Goal: Information Seeking & Learning: Learn about a topic

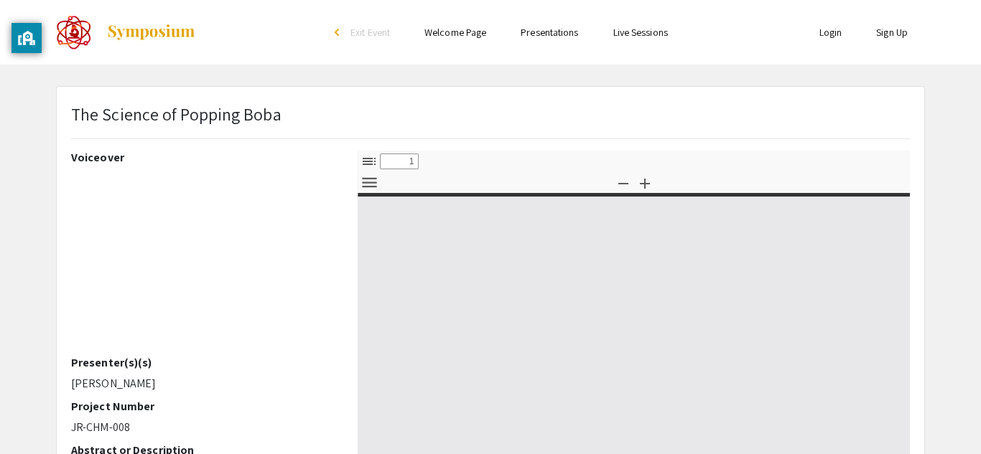
select select "custom"
type input "0"
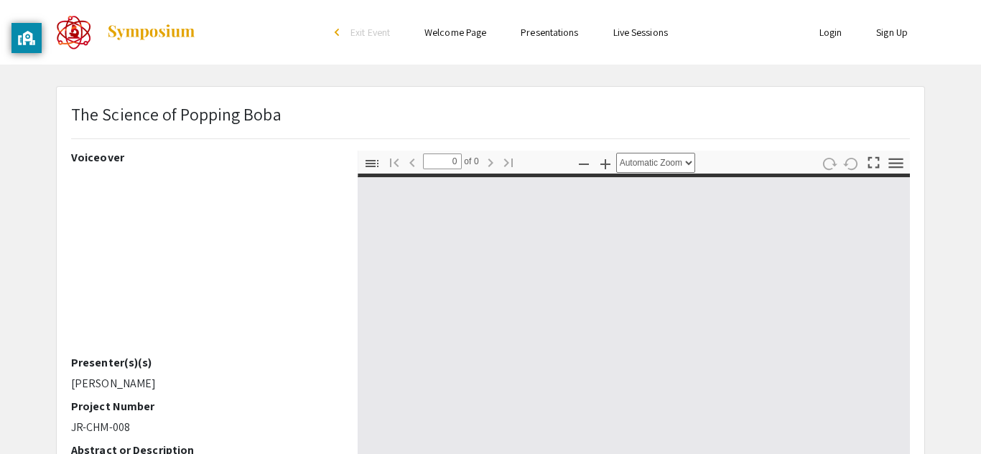
select select "custom"
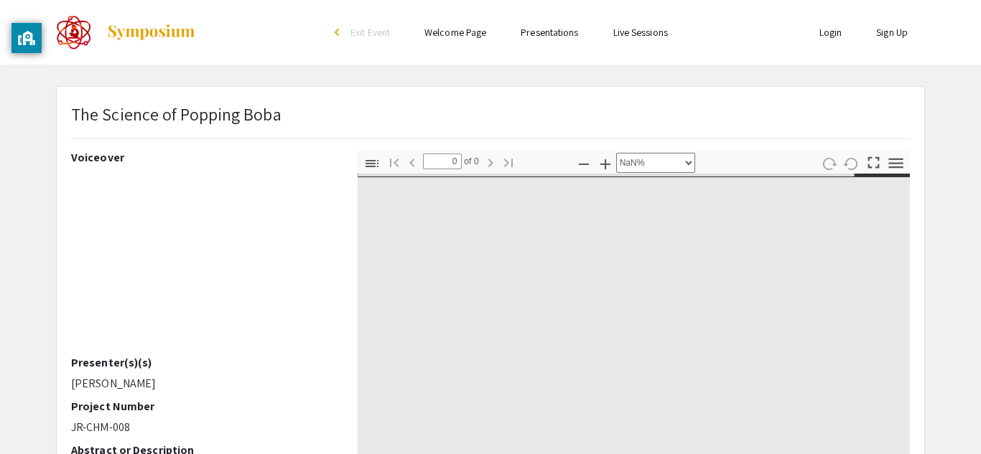
type input "1"
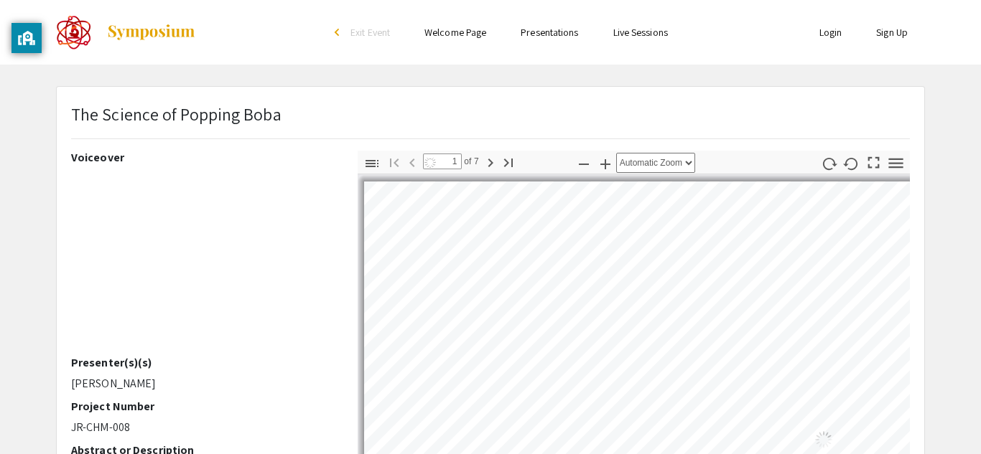
select select "auto"
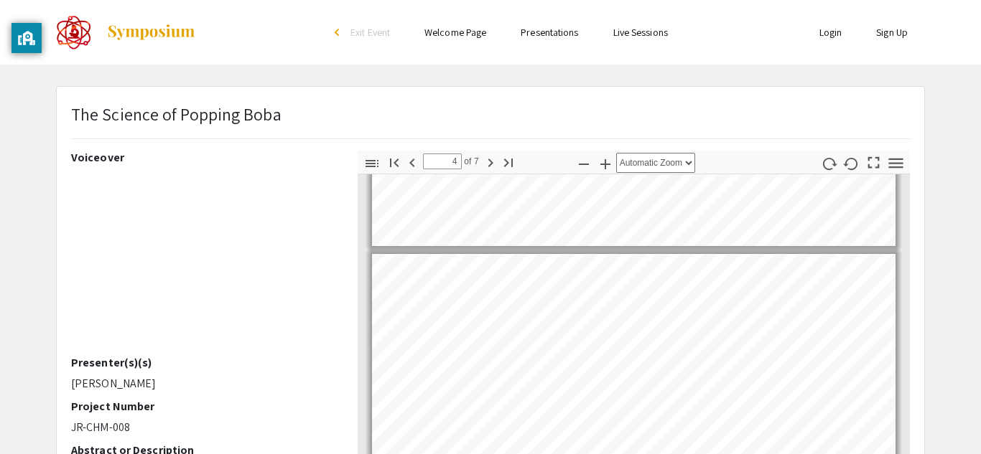
scroll to position [867, 0]
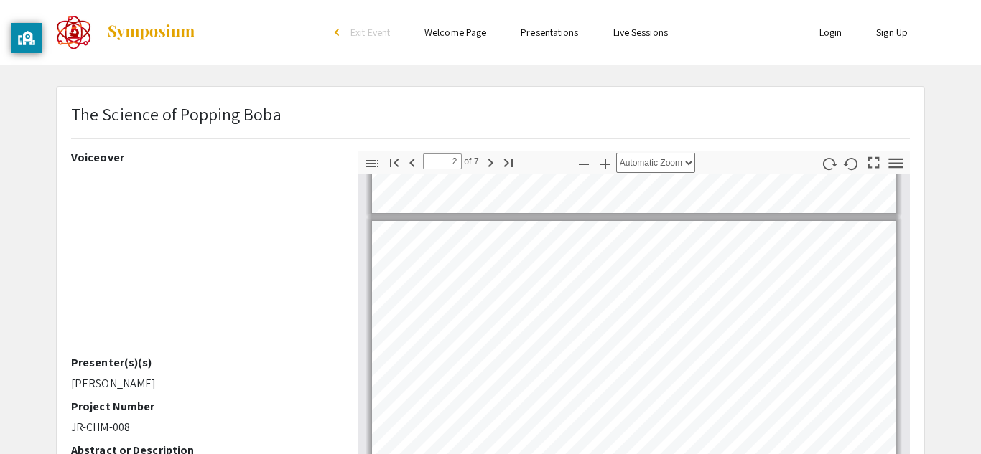
type input "1"
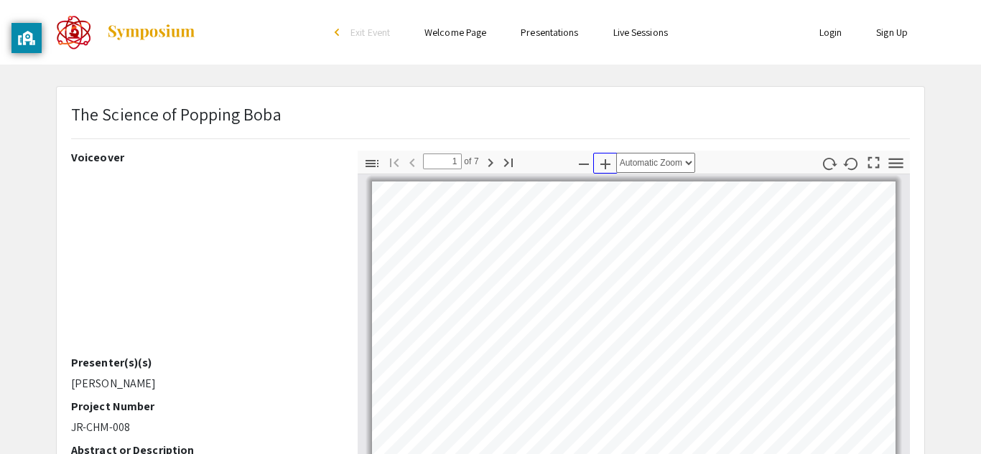
click at [611, 169] on icon "button" at bounding box center [605, 164] width 17 height 17
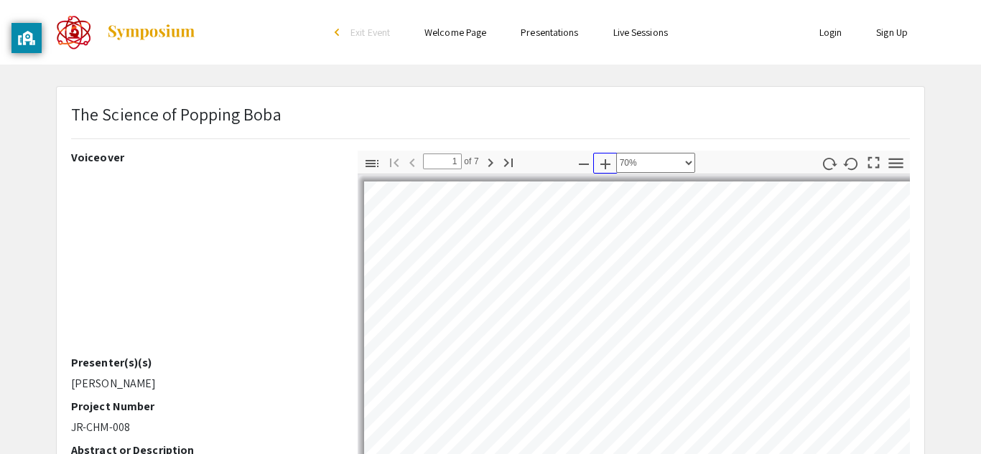
click at [611, 169] on icon "button" at bounding box center [605, 164] width 17 height 17
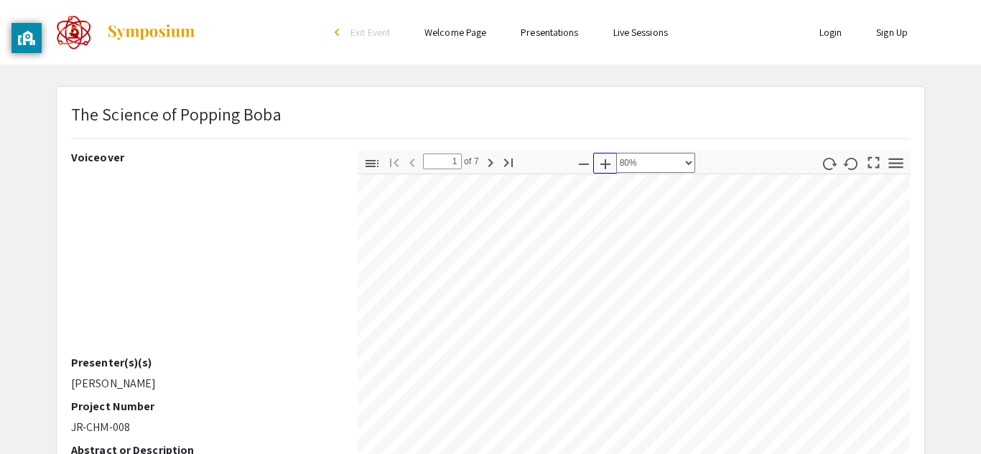
scroll to position [15, 90]
click at [580, 164] on icon "button" at bounding box center [584, 164] width 10 height 1
click at [584, 164] on icon "button" at bounding box center [583, 164] width 17 height 17
select select "custom"
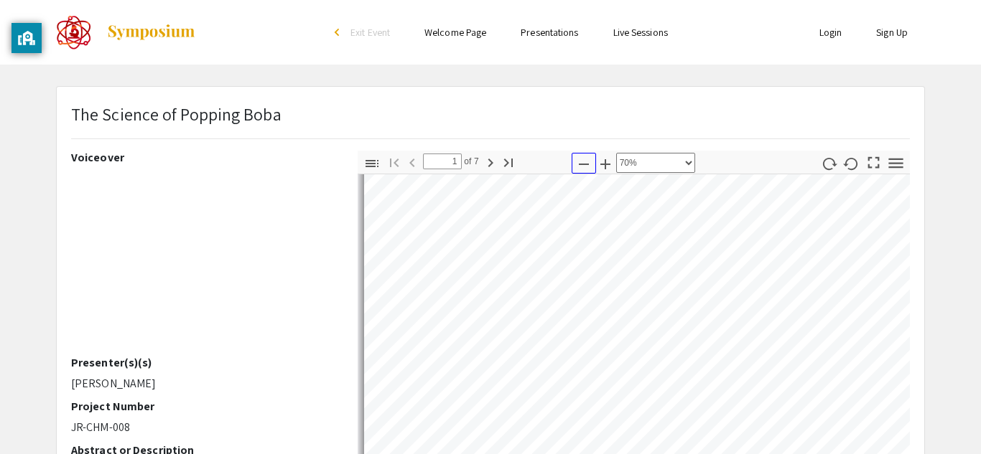
scroll to position [9, 1]
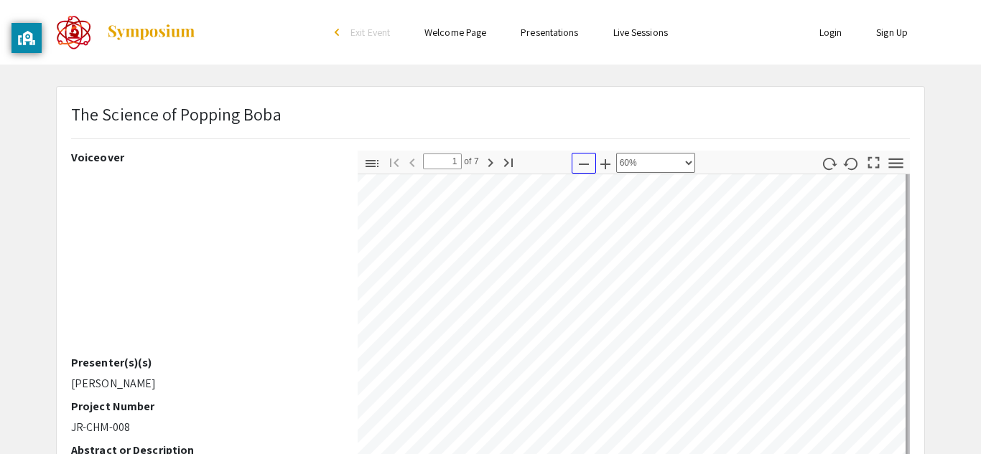
type input "2"
select select "custom"
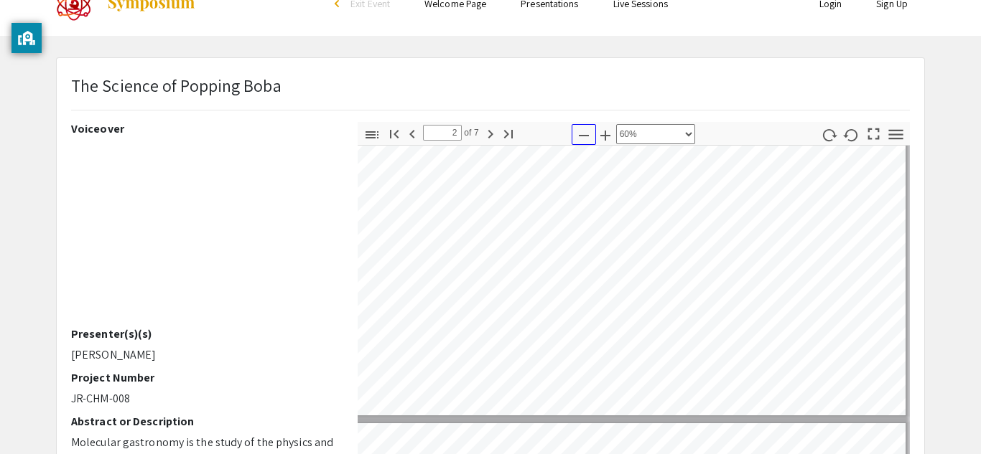
scroll to position [57, 0]
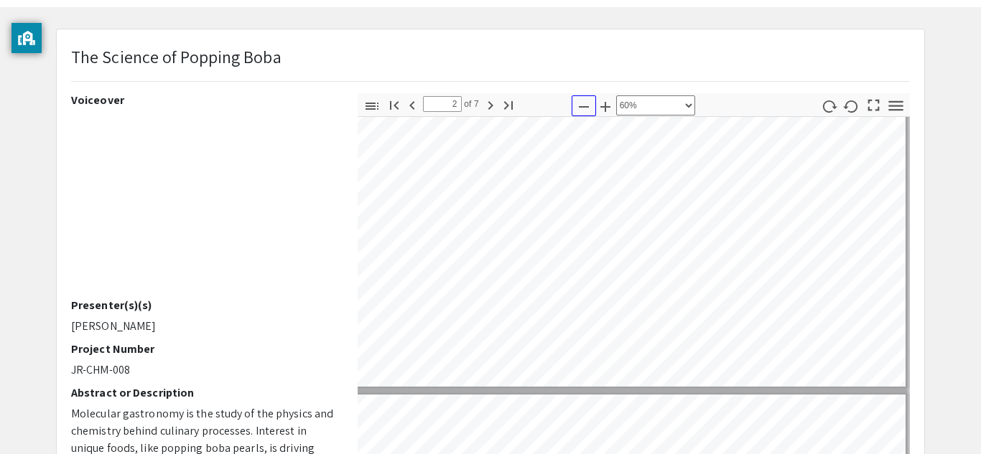
type input "3"
select select "custom"
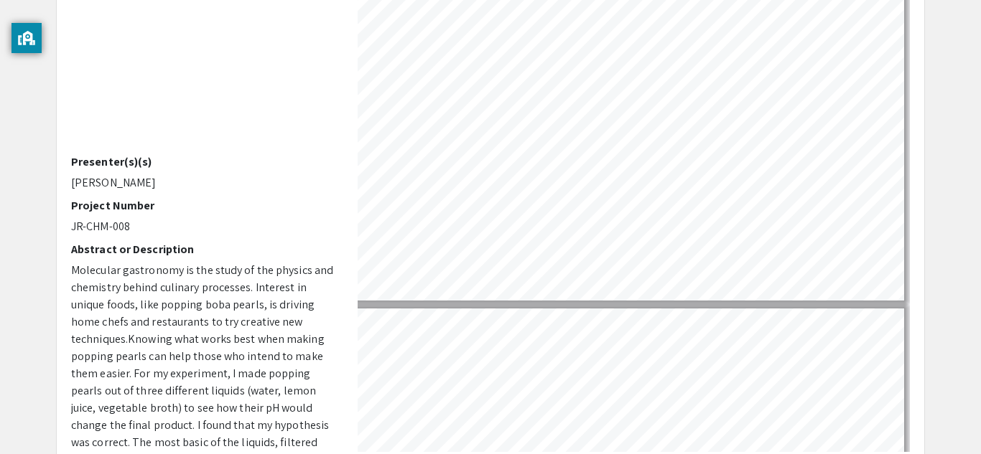
scroll to position [230, 0]
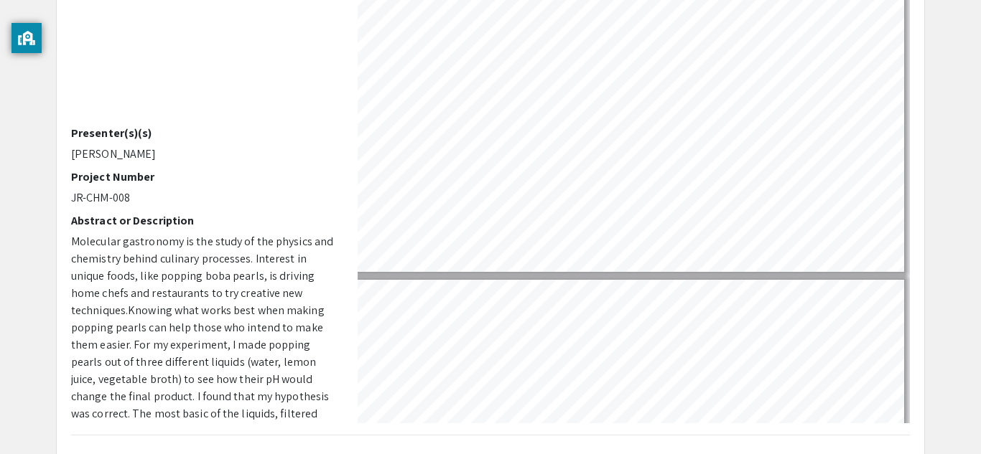
type input "4"
select select "custom"
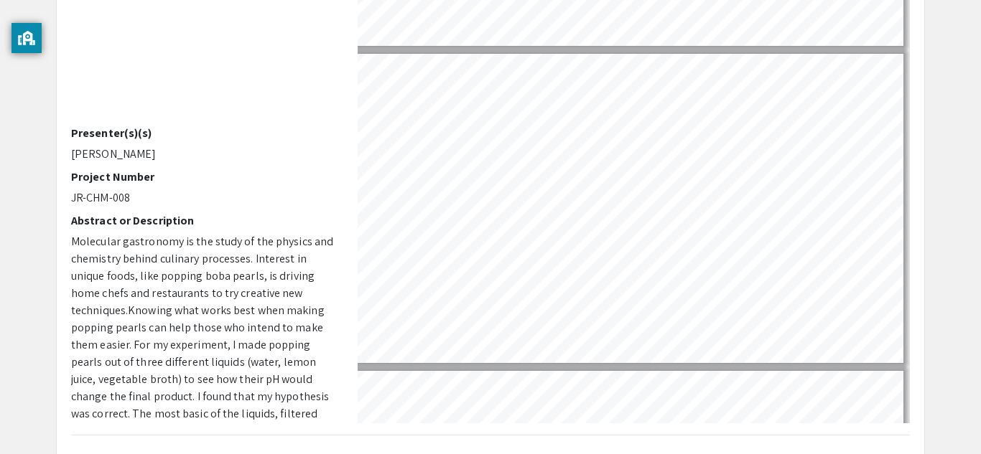
scroll to position [852, 11]
type input "3"
select select "custom"
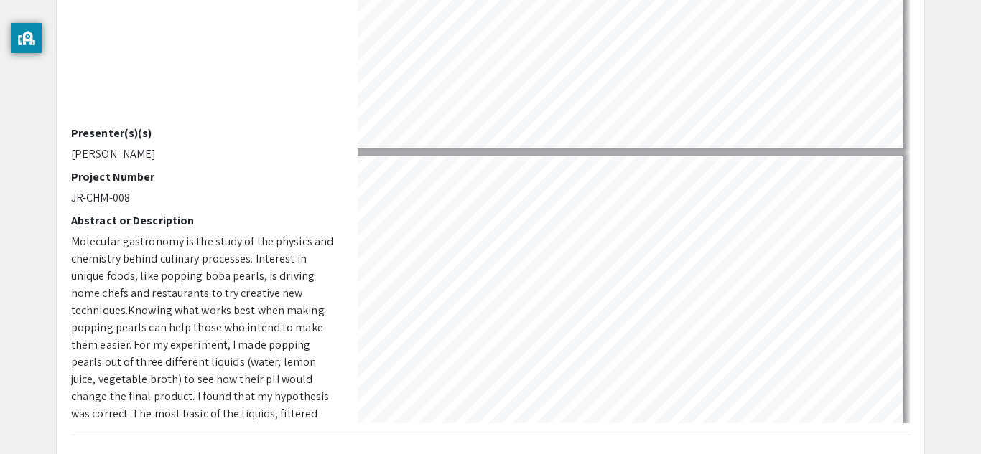
type input "2"
select select "custom"
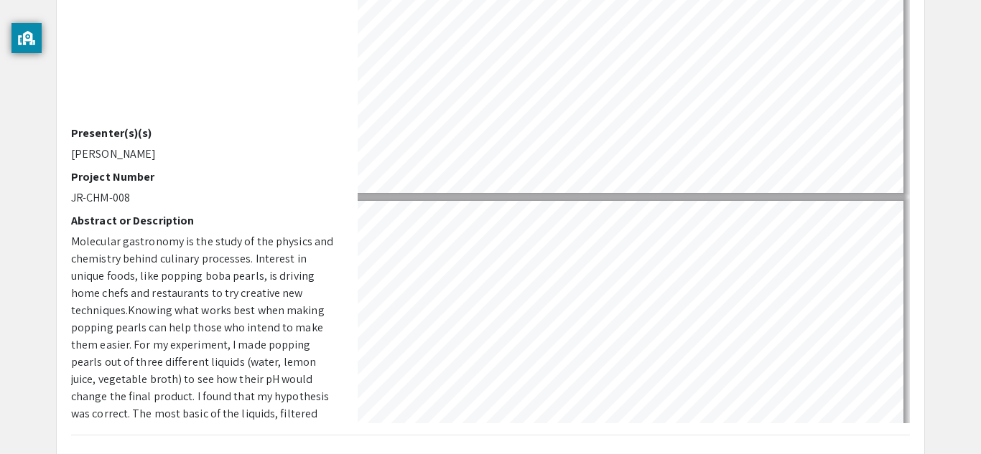
type input "3"
select select "custom"
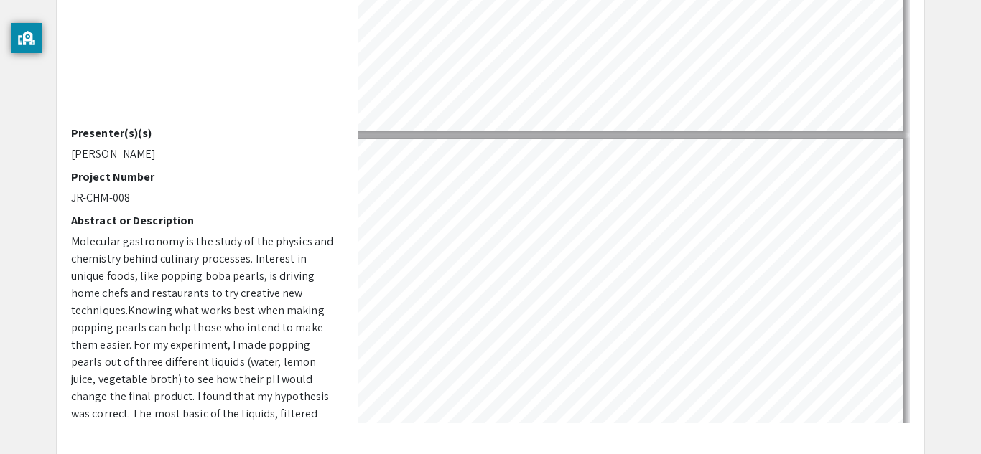
type input "2"
select select "custom"
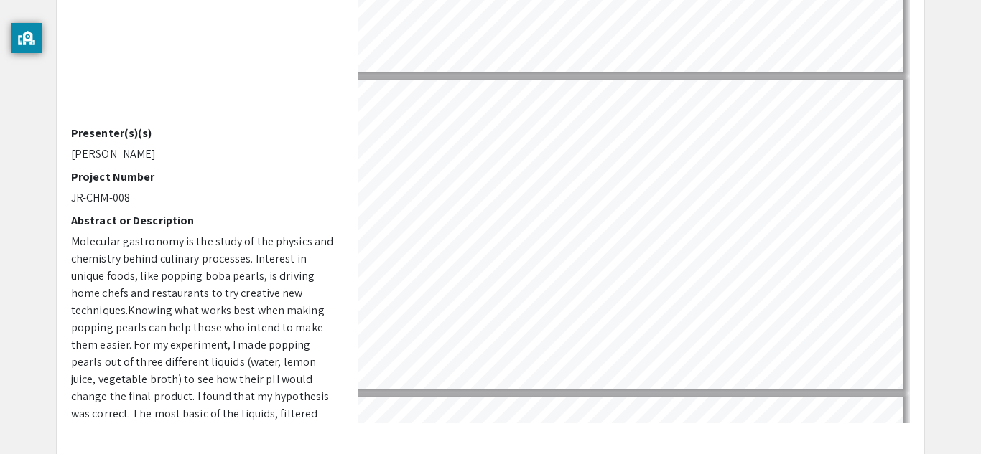
type input "3"
select select "custom"
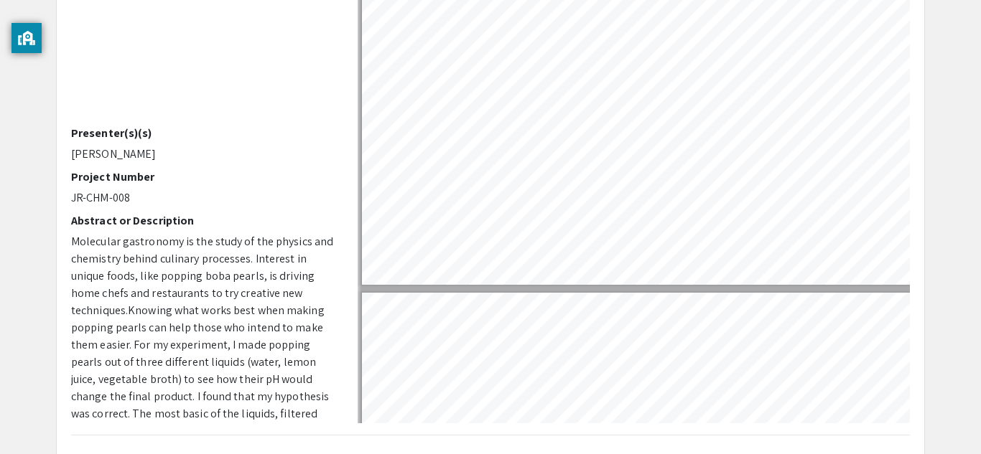
scroll to position [612, 2]
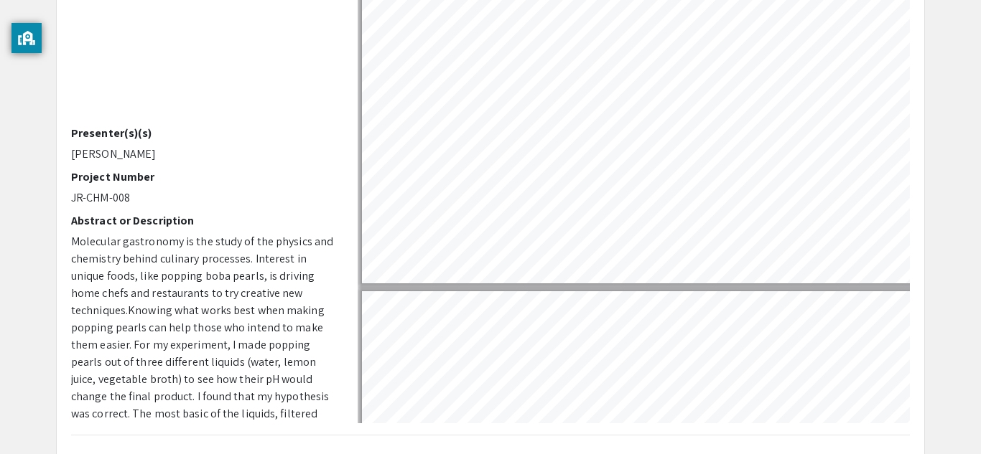
type input "4"
select select "custom"
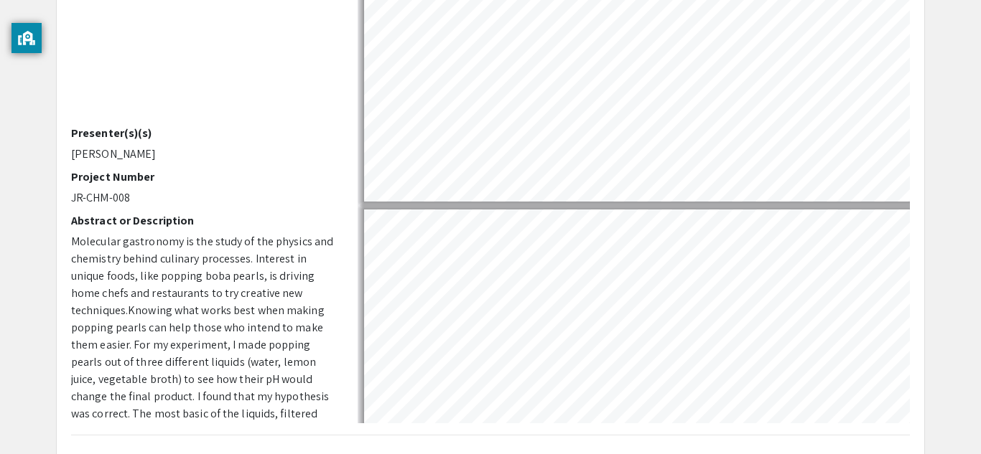
type input "5"
select select "custom"
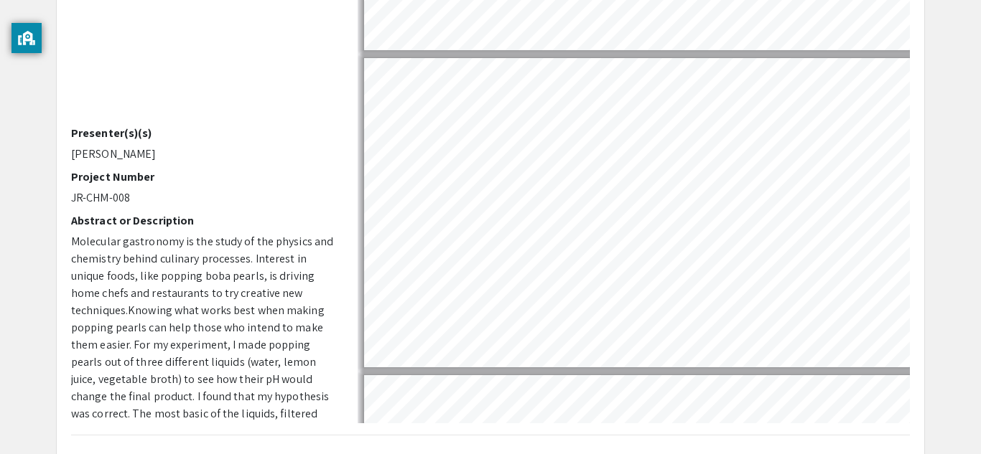
scroll to position [1164, 0]
type input "4"
select select "custom"
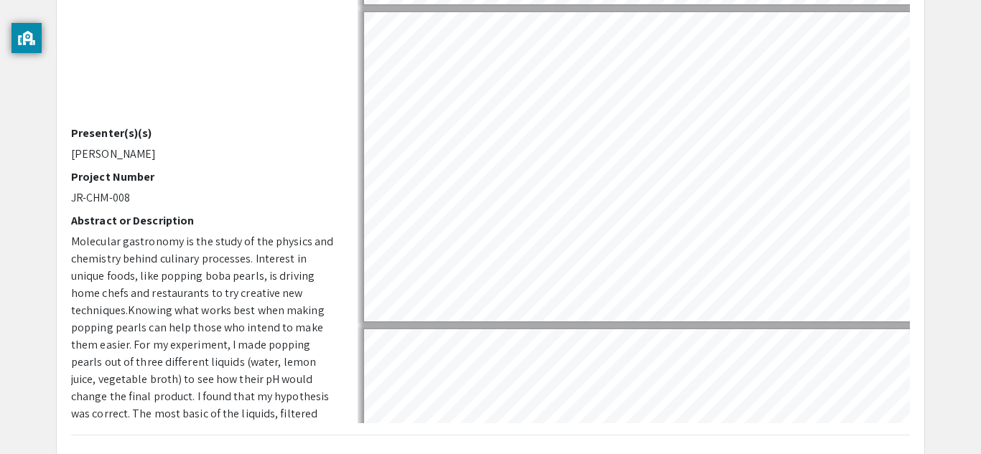
scroll to position [892, 2]
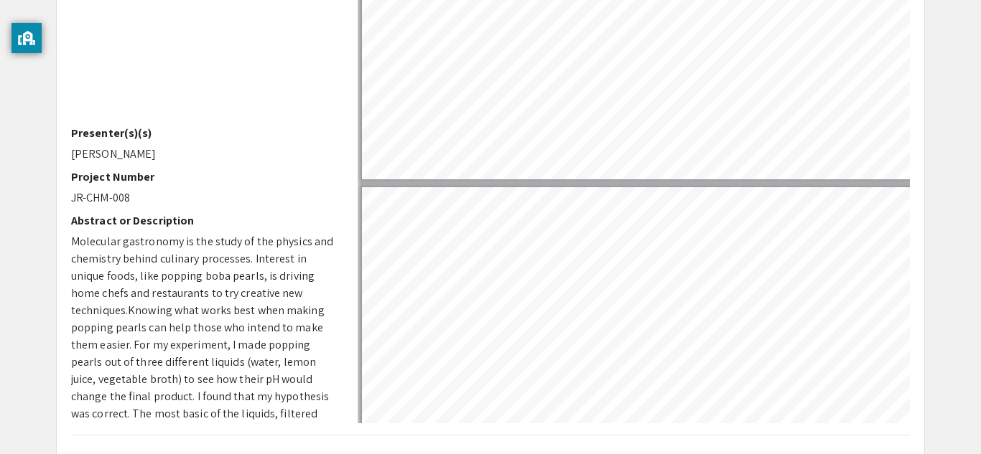
type input "5"
select select "custom"
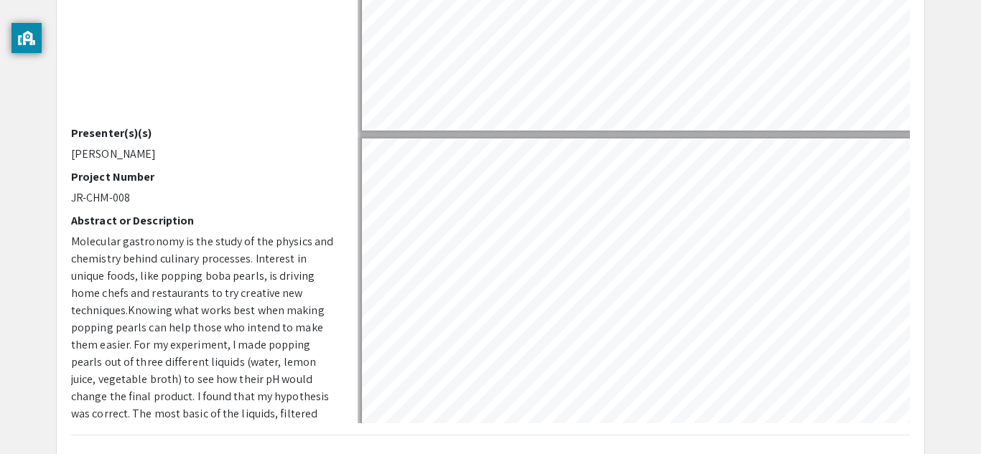
scroll to position [1079, 2]
